Goal: Complete application form: Complete application form

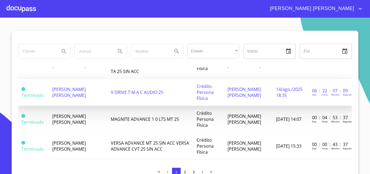
scroll to position [217, 0]
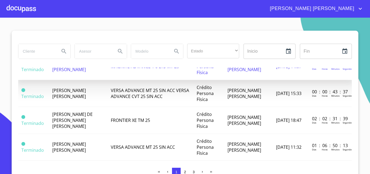
click at [92, 79] on td "[PERSON_NAME] [PERSON_NAME]" at bounding box center [78, 66] width 59 height 27
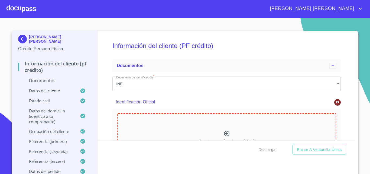
scroll to position [54, 0]
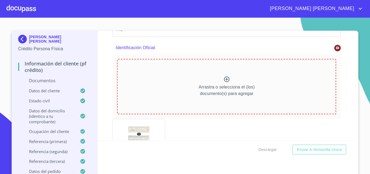
click at [226, 81] on icon at bounding box center [227, 79] width 7 height 7
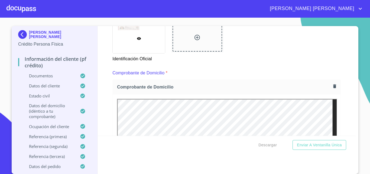
scroll to position [217, 0]
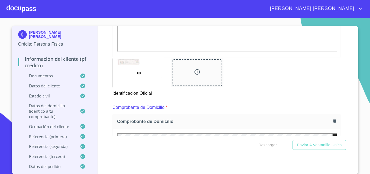
click at [199, 74] on div at bounding box center [198, 72] width 50 height 27
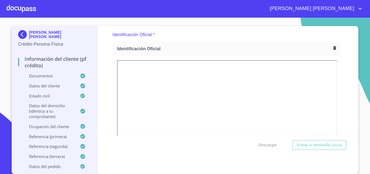
scroll to position [81, 0]
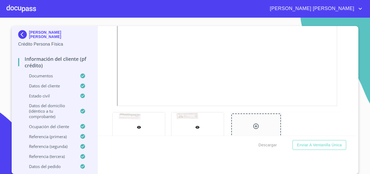
click at [183, 113] on div at bounding box center [198, 127] width 52 height 30
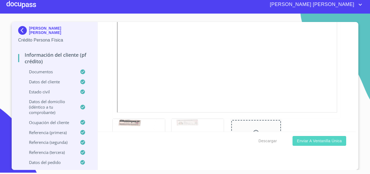
scroll to position [200, 0]
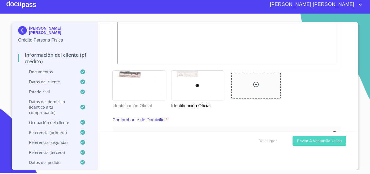
click at [318, 140] on span "Enviar a Ventanilla única" at bounding box center [319, 140] width 45 height 7
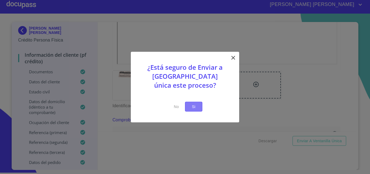
click at [196, 110] on button "Si" at bounding box center [193, 106] width 17 height 10
